Goal: Task Accomplishment & Management: Complete application form

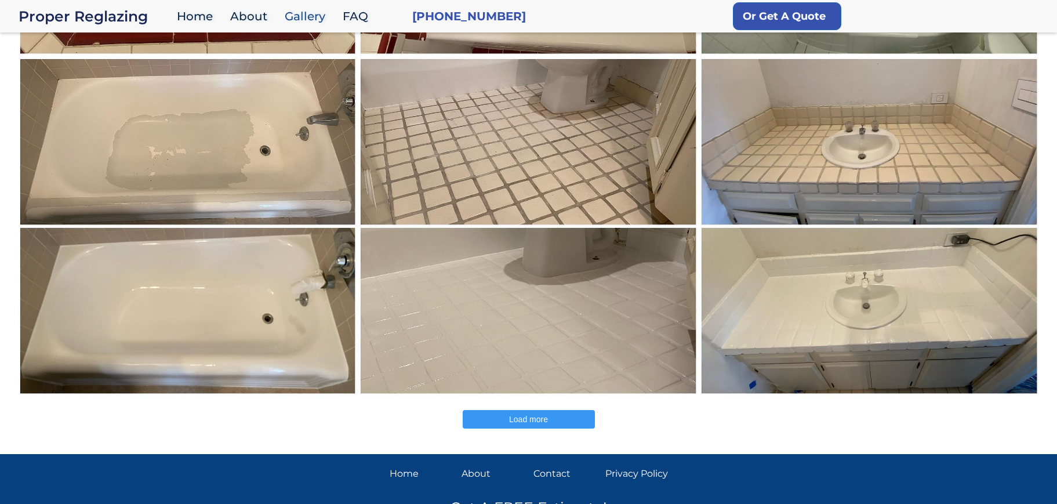
scroll to position [414, 0]
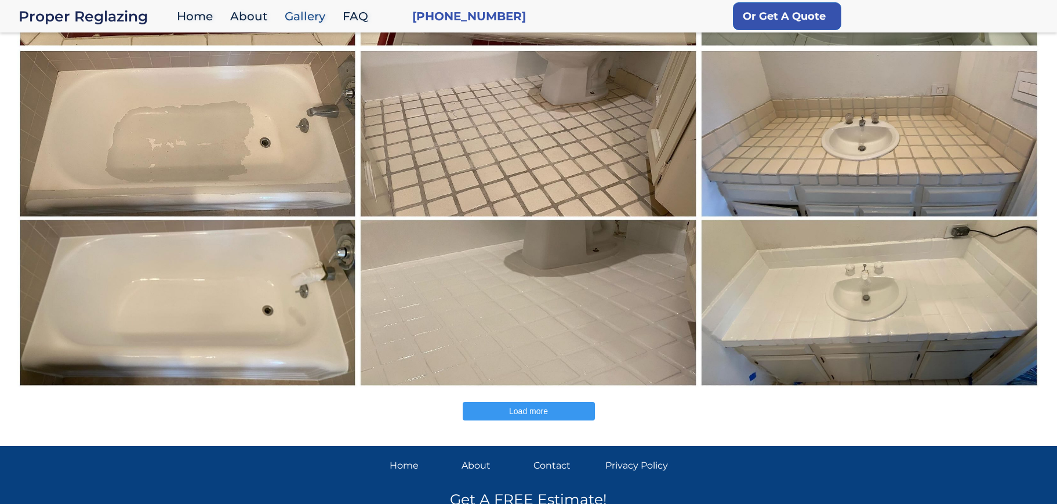
click at [517, 407] on span "Load more" at bounding box center [528, 411] width 39 height 9
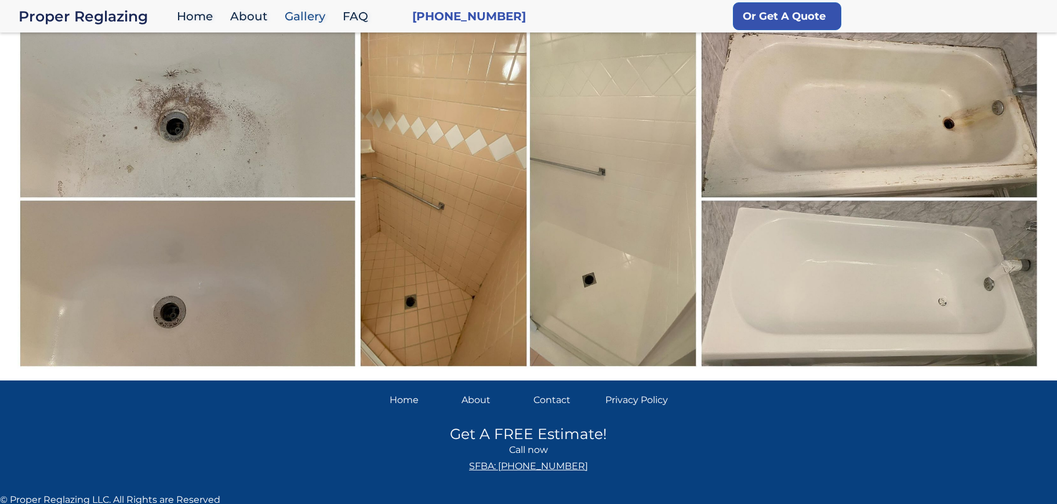
scroll to position [777, 0]
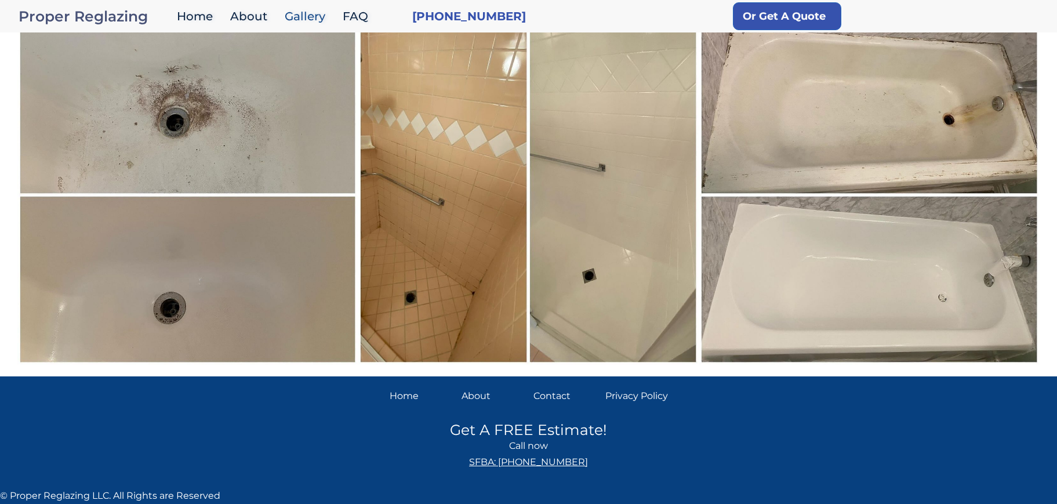
click at [70, 15] on div "Proper Reglazing" at bounding box center [95, 16] width 153 height 16
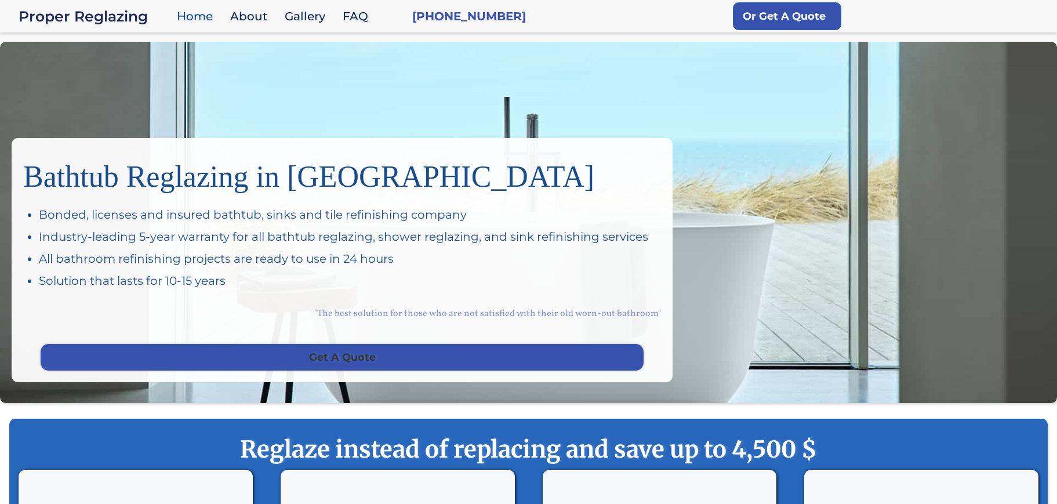
click at [321, 355] on link "Get A Quote" at bounding box center [342, 357] width 603 height 27
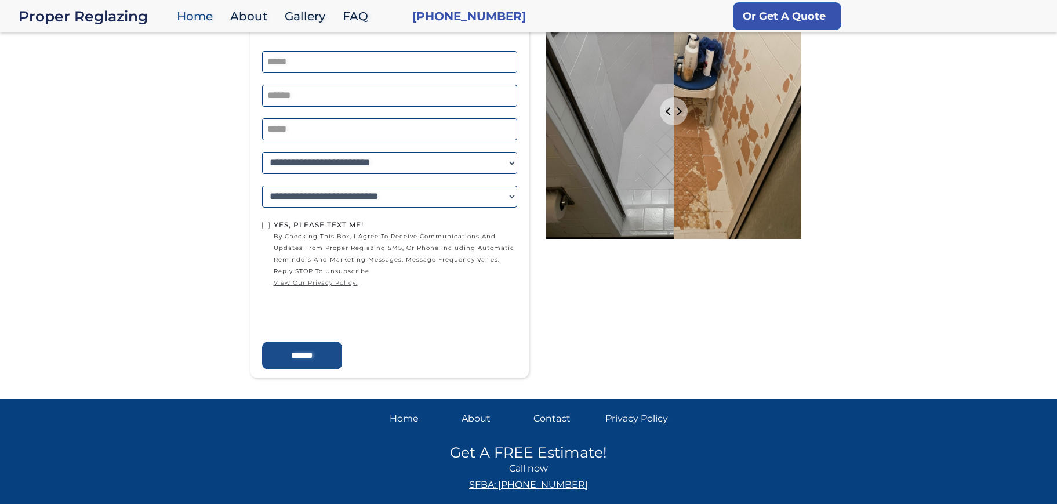
scroll to position [2117, 0]
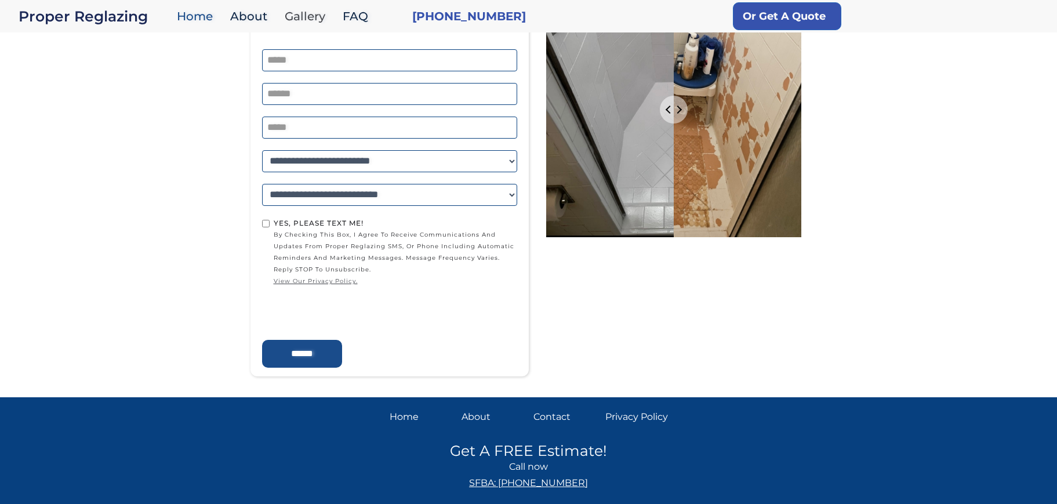
click at [298, 17] on link "Gallery" at bounding box center [308, 16] width 58 height 25
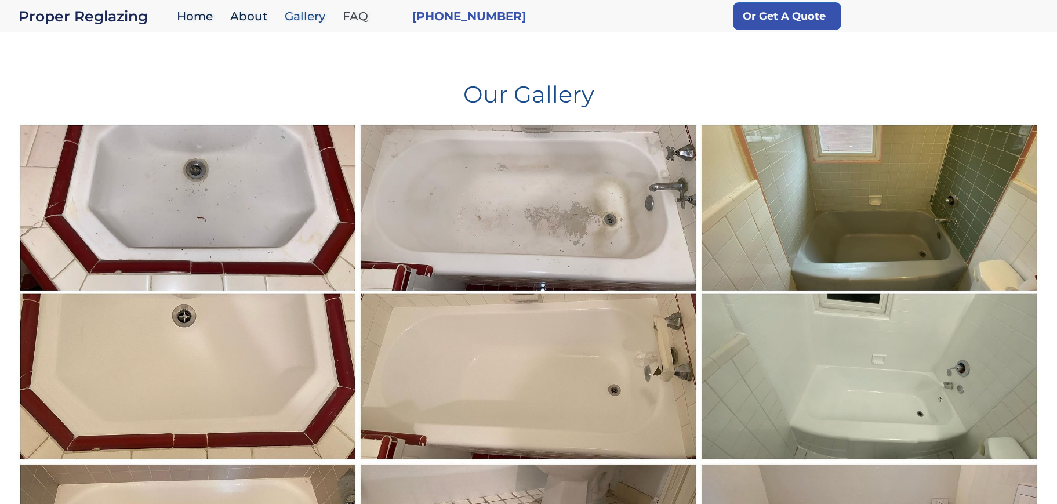
click at [357, 16] on link "FAQ" at bounding box center [358, 16] width 43 height 25
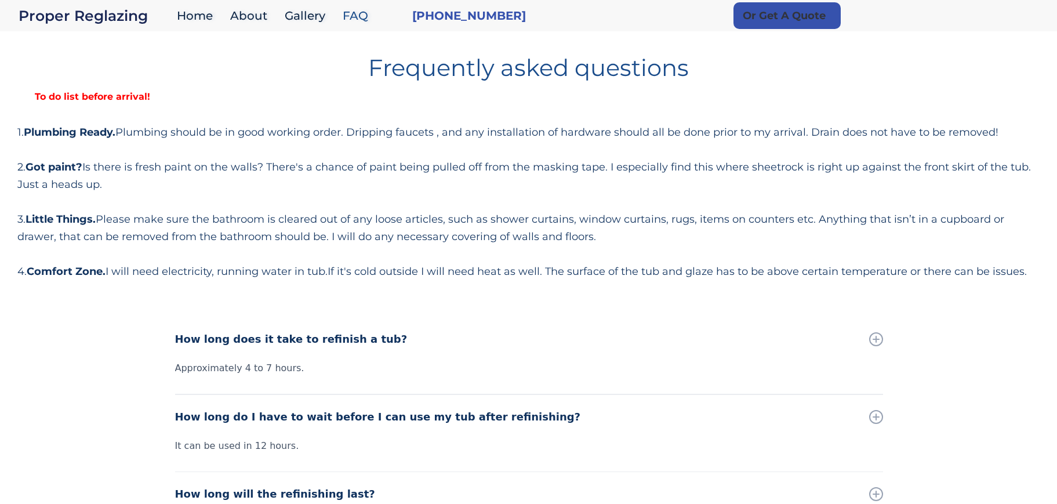
click at [744, 20] on link "Or Get A Quote" at bounding box center [787, 15] width 107 height 27
